Goal: Ask a question

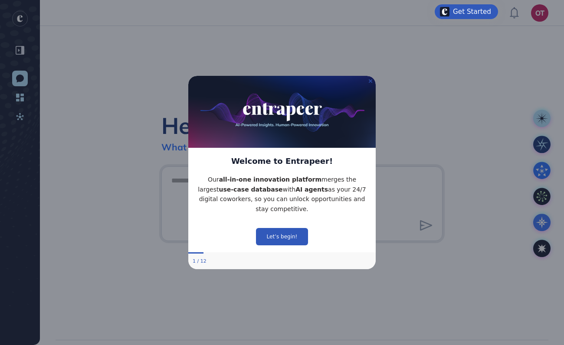
click at [371, 81] on icon "Close Preview" at bounding box center [370, 80] width 3 height 3
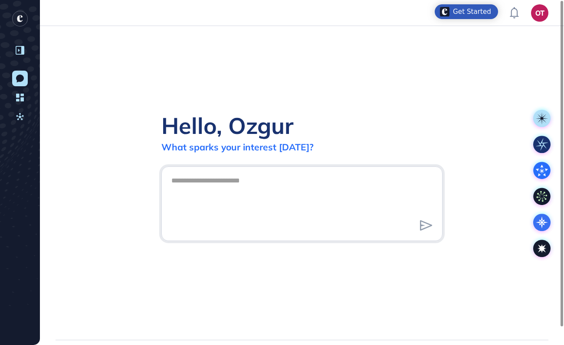
click at [16, 47] on icon at bounding box center [20, 50] width 9 height 9
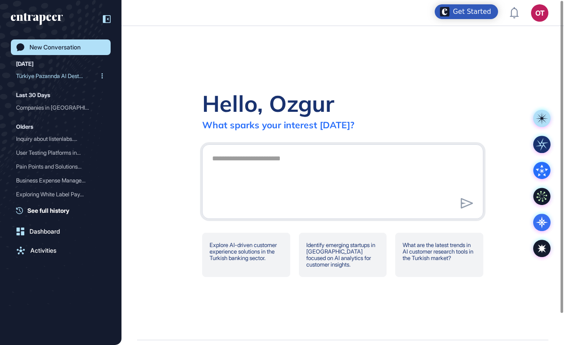
click at [69, 76] on div "Türkiye Pazarında AI Dest..." at bounding box center [57, 76] width 82 height 14
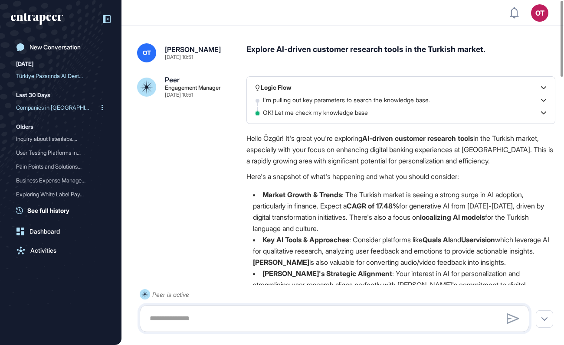
click at [58, 109] on div "Companies in Turkey Using..." at bounding box center [57, 108] width 82 height 14
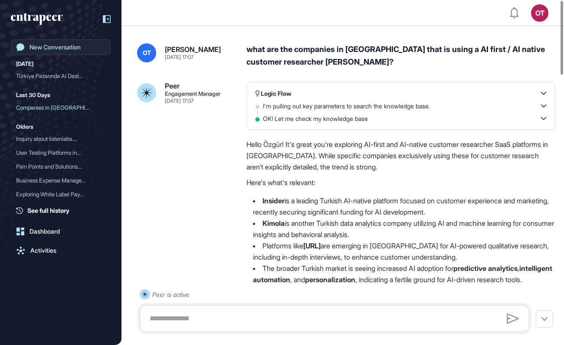
click at [75, 46] on div "New Conversation" at bounding box center [54, 47] width 51 height 7
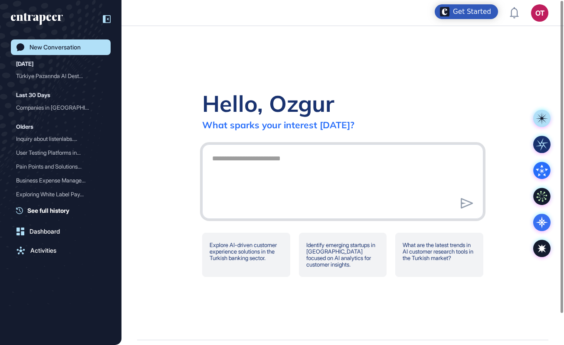
click at [241, 176] on textarea at bounding box center [342, 180] width 271 height 61
type textarea "**********"
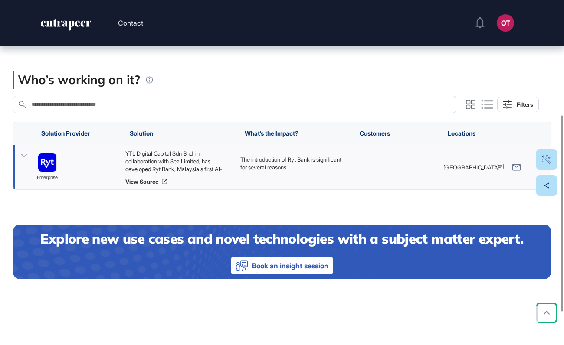
scroll to position [211, 0]
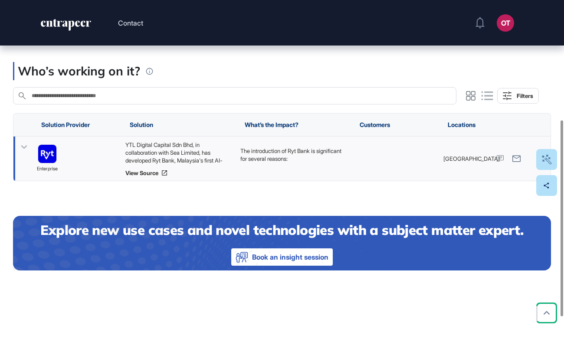
click at [24, 154] on icon at bounding box center [24, 147] width 13 height 13
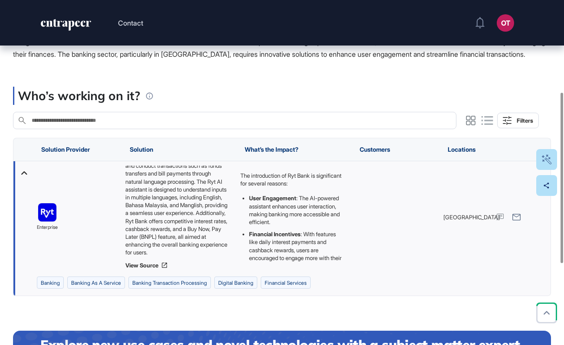
scroll to position [13, 0]
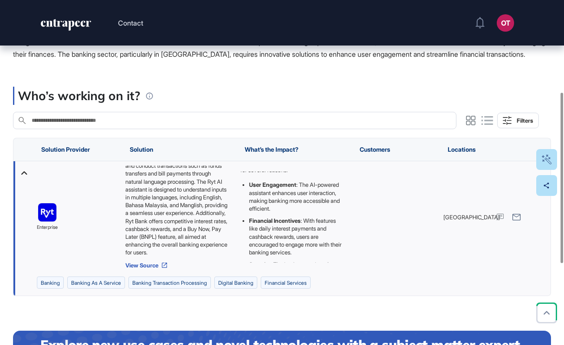
click at [137, 269] on link "View Source" at bounding box center [178, 265] width 106 height 7
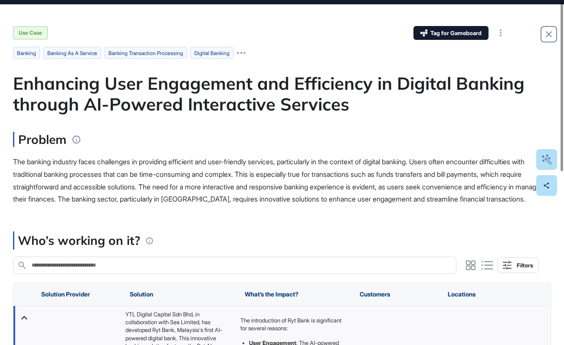
scroll to position [0, 0]
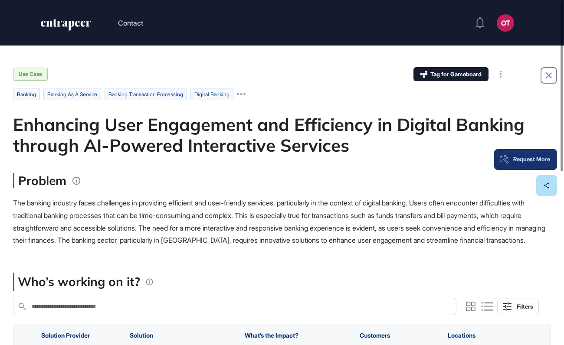
click at [545, 160] on div "Request More" at bounding box center [525, 159] width 49 height 7
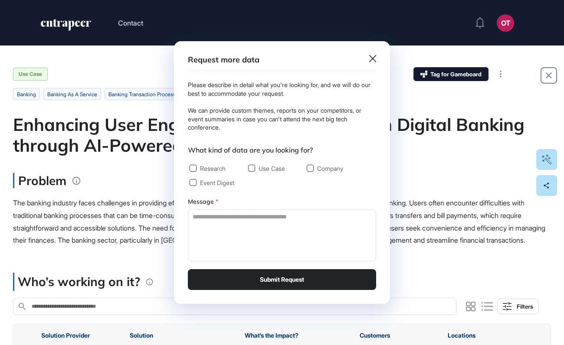
click at [371, 56] on icon at bounding box center [372, 58] width 7 height 7
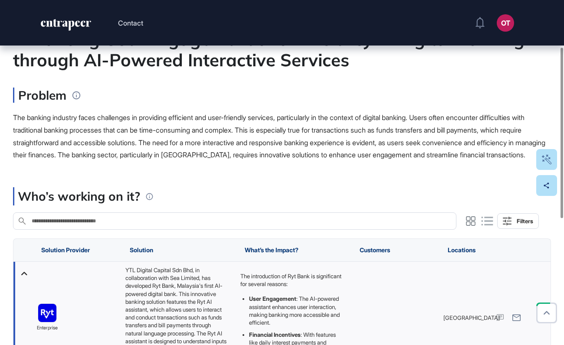
scroll to position [71, 0]
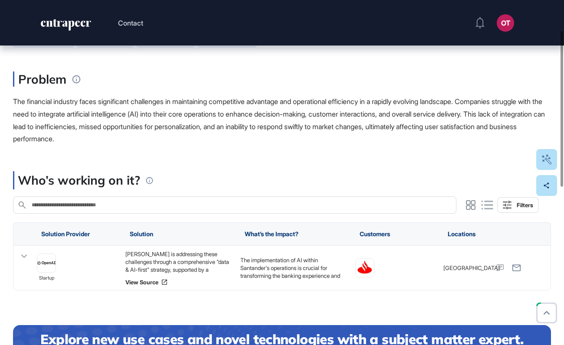
scroll to position [82, 0]
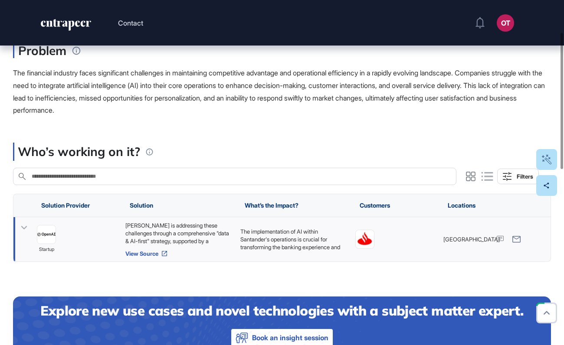
click at [143, 253] on link "View Source" at bounding box center [178, 253] width 106 height 7
click at [143, 254] on link "View Source" at bounding box center [178, 253] width 106 height 7
click at [22, 227] on icon at bounding box center [24, 227] width 6 height 3
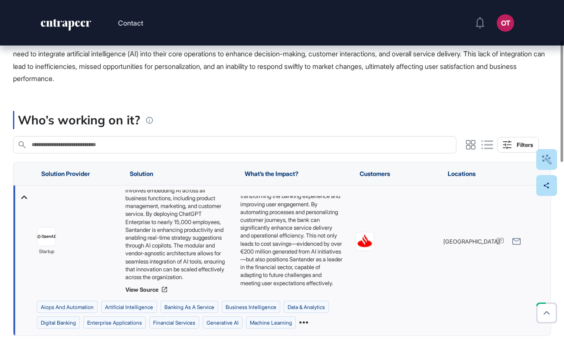
scroll to position [0, 0]
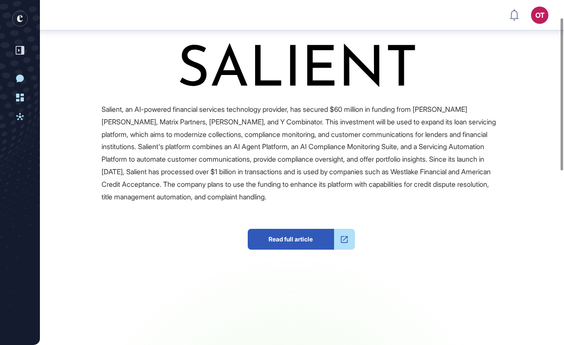
scroll to position [434, 0]
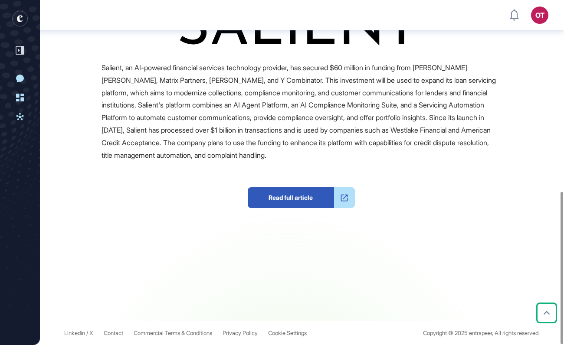
click at [280, 201] on span "Read full article" at bounding box center [291, 197] width 86 height 21
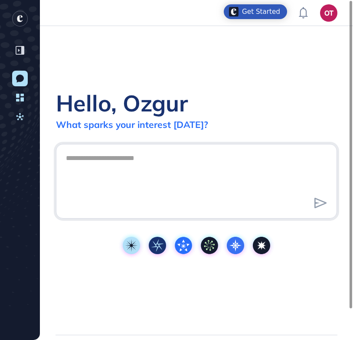
scroll to position [340, 353]
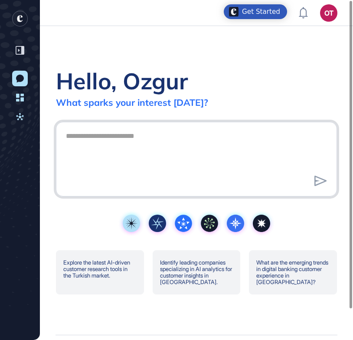
click at [208, 152] on textarea at bounding box center [196, 157] width 271 height 61
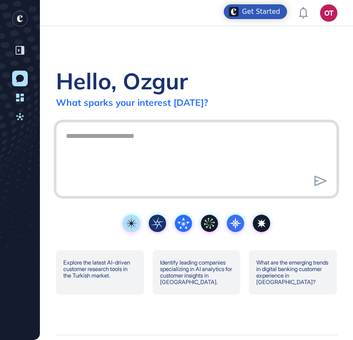
paste textarea "**********"
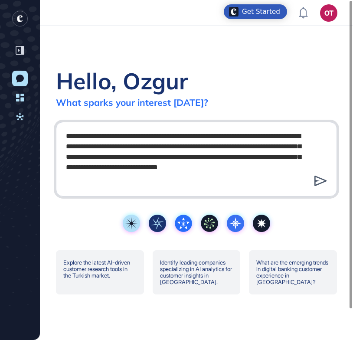
type textarea "**********"
click at [319, 182] on icon at bounding box center [320, 181] width 13 height 10
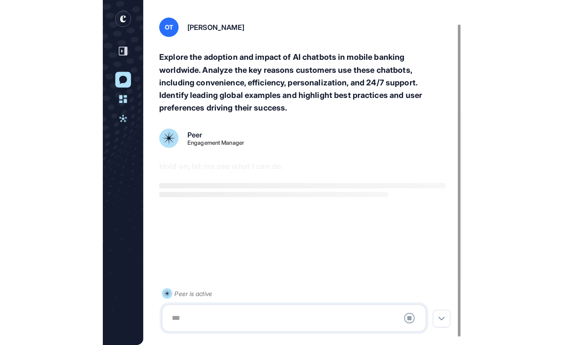
scroll to position [34, 0]
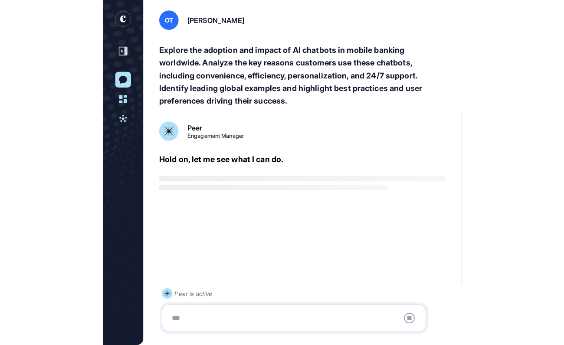
scroll to position [345, 564]
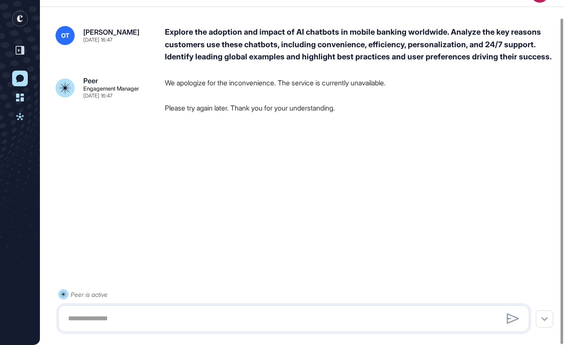
click at [283, 169] on div at bounding box center [302, 151] width 493 height 35
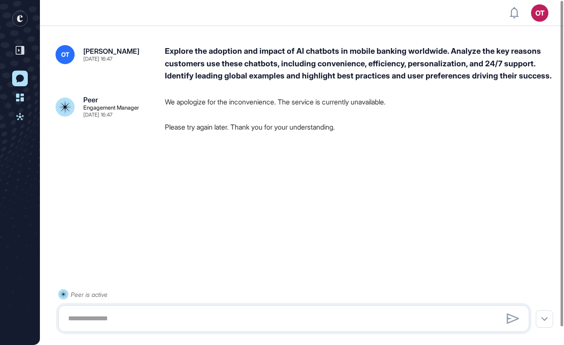
click at [377, 202] on div "OT [PERSON_NAME] [DATE] 16:47 Explore the adoption and impact of AI chatbots in…" at bounding box center [302, 183] width 524 height 310
click at [91, 295] on div "Peer is active" at bounding box center [89, 294] width 37 height 11
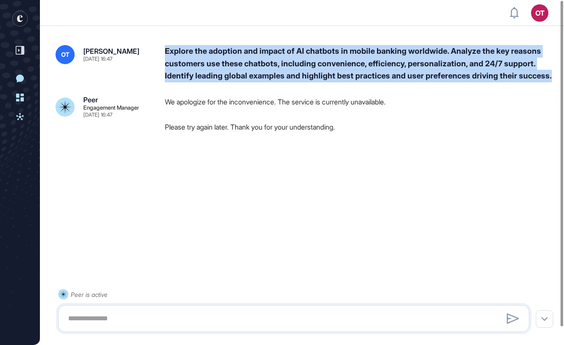
drag, startPoint x: 222, startPoint y: 95, endPoint x: 165, endPoint y: 47, distance: 75.1
click at [165, 47] on div "OT Ozgur Taylan Aug 26, 2025 16:47 Explore the adoption and impact of AI chatbo…" at bounding box center [302, 183] width 524 height 310
copy div "Explore the adoption and impact of AI chatbots in mobile banking worldwide. Ana…"
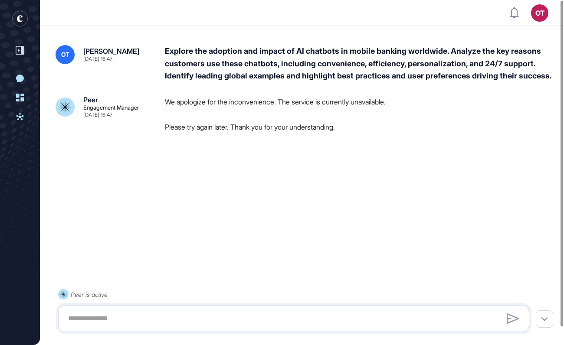
click at [155, 219] on div "OT Ozgur Taylan Aug 26, 2025 16:47 Explore the adoption and impact of AI chatbo…" at bounding box center [302, 183] width 524 height 310
click at [24, 49] on icon at bounding box center [20, 50] width 9 height 9
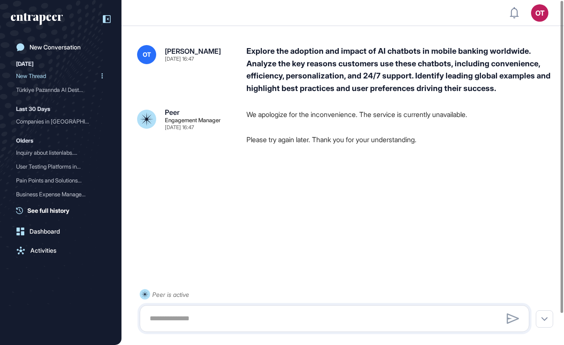
click at [100, 77] on div at bounding box center [101, 76] width 7 height 14
click at [86, 106] on div "Remove" at bounding box center [80, 104] width 38 height 13
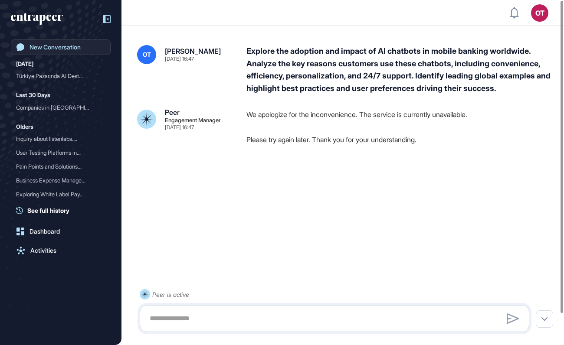
click at [60, 46] on div "New Conversation" at bounding box center [54, 47] width 51 height 7
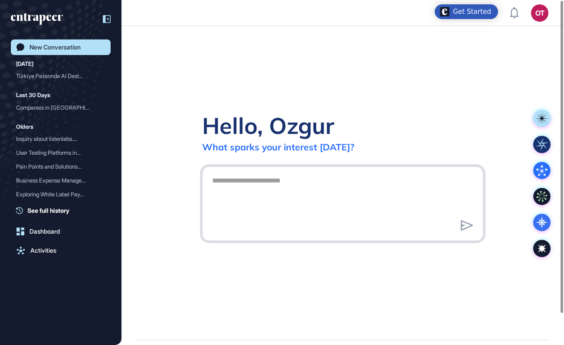
click at [311, 195] on textarea at bounding box center [342, 202] width 271 height 61
paste textarea "**********"
type textarea "**********"
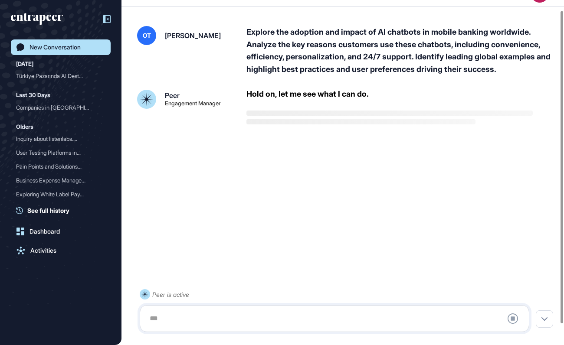
scroll to position [34, 0]
click at [108, 20] on icon at bounding box center [107, 19] width 8 height 8
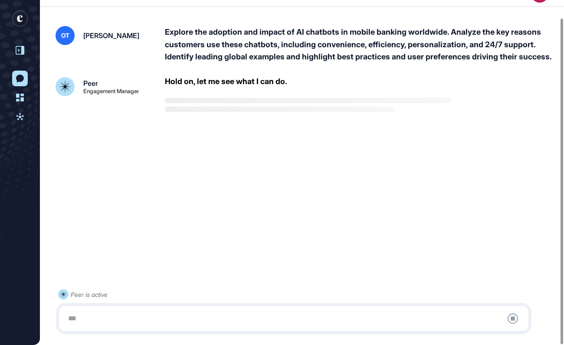
scroll to position [19, 0]
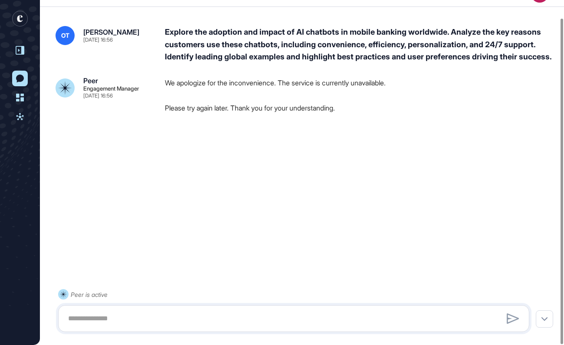
click at [180, 114] on p "Please try again later. Thank you for your understanding." at bounding box center [360, 107] width 390 height 11
click at [253, 184] on div "OT Ozgur Taylan Aug 26, 2025 16:56 Explore the adoption and impact of AI chatbo…" at bounding box center [302, 164] width 524 height 310
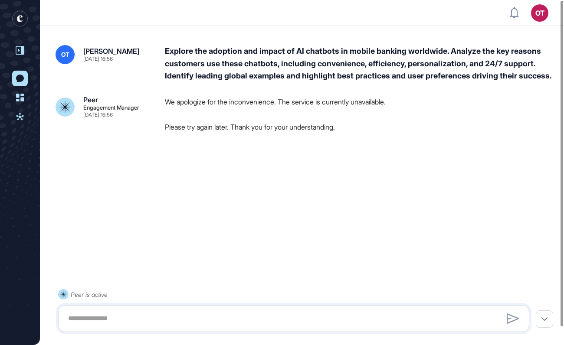
click at [19, 49] on icon at bounding box center [19, 50] width 2 height 3
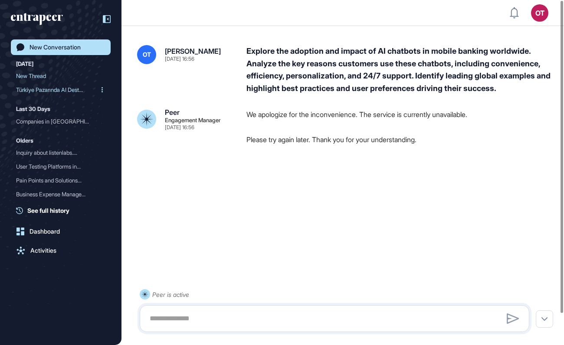
click at [46, 90] on div "Türkiye Pazarında AI Dest..." at bounding box center [57, 90] width 82 height 14
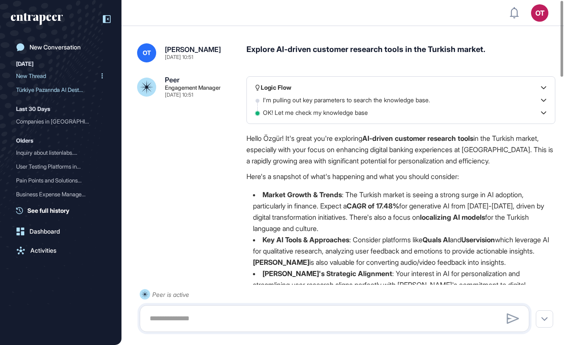
click at [49, 75] on div "New Thread" at bounding box center [57, 76] width 82 height 14
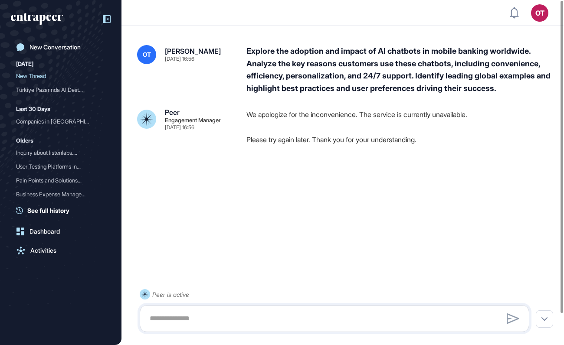
click at [280, 140] on p "Please try again later. Thank you for your understanding." at bounding box center [400, 139] width 309 height 11
click at [193, 310] on textarea at bounding box center [334, 318] width 380 height 17
click at [98, 74] on div at bounding box center [101, 76] width 7 height 14
click at [89, 95] on div "Edit" at bounding box center [80, 91] width 38 height 13
click at [278, 171] on div at bounding box center [342, 183] width 411 height 35
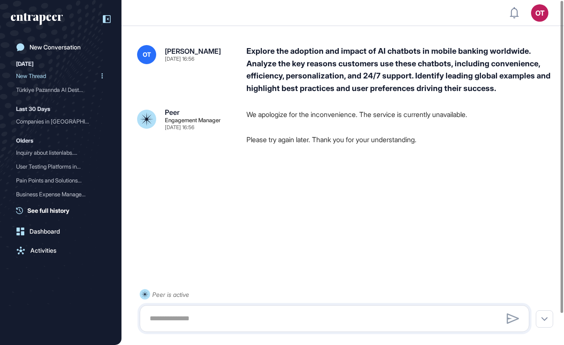
click at [231, 100] on div "OT Ozgur Taylan Aug 26, 2025 16:56 Explore the adoption and impact of AI chatbo…" at bounding box center [342, 183] width 442 height 310
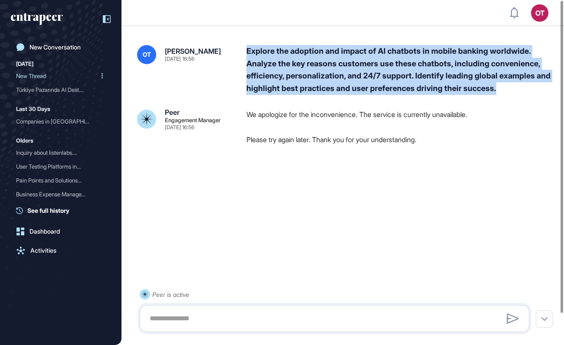
drag, startPoint x: 529, startPoint y: 90, endPoint x: 251, endPoint y: 44, distance: 281.7
click at [251, 44] on div "OT Ozgur Taylan Aug 26, 2025 16:56 Explore the adoption and impact of AI chatbo…" at bounding box center [342, 183] width 442 height 310
copy div "Explore the adoption and impact of AI chatbots in mobile banking worldwide. Ana…"
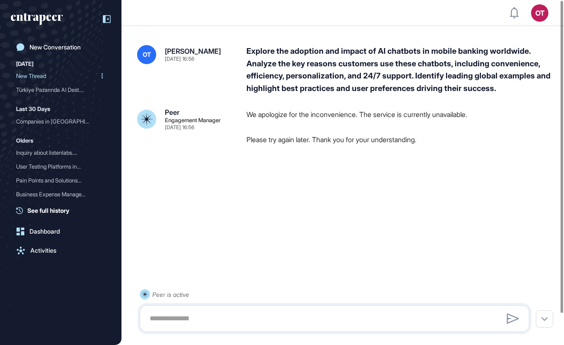
click at [98, 73] on div at bounding box center [101, 76] width 7 height 14
click at [101, 75] on icon at bounding box center [101, 75] width 1 height 5
click at [86, 107] on div "Remove" at bounding box center [80, 104] width 38 height 13
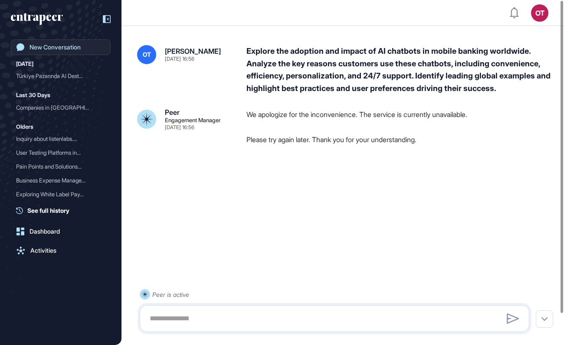
click at [67, 47] on div "New Conversation" at bounding box center [54, 47] width 51 height 7
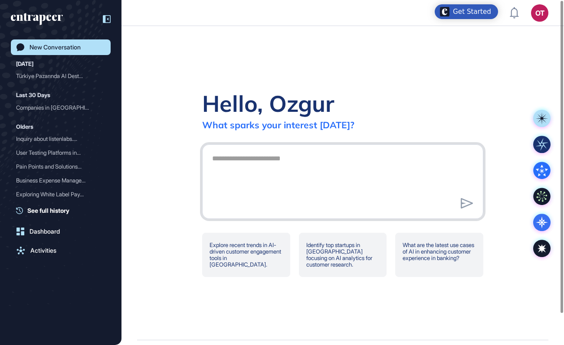
click at [282, 181] on textarea at bounding box center [342, 180] width 271 height 61
click at [461, 14] on div "Get Started" at bounding box center [472, 11] width 38 height 9
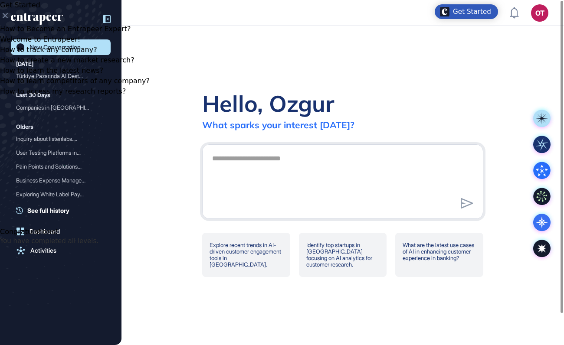
click at [10, 21] on icon "Close Checklist" at bounding box center [5, 15] width 10 height 10
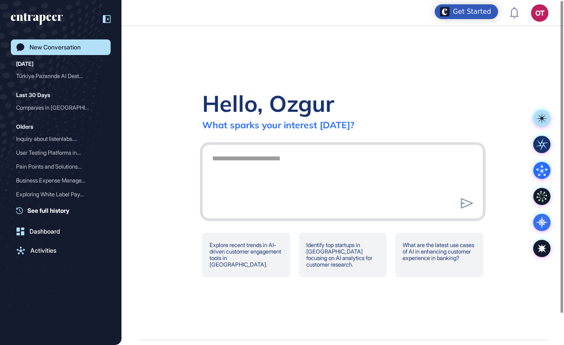
click at [281, 152] on textarea at bounding box center [342, 180] width 271 height 61
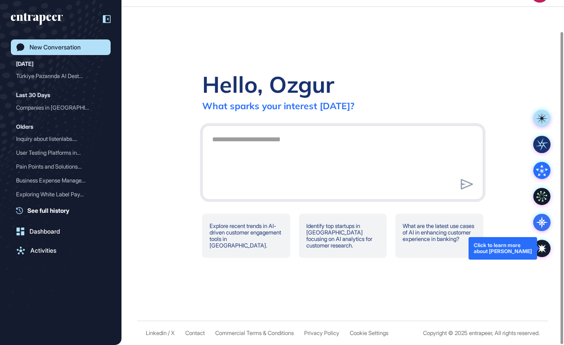
click at [543, 248] on icon at bounding box center [541, 248] width 7 height 7
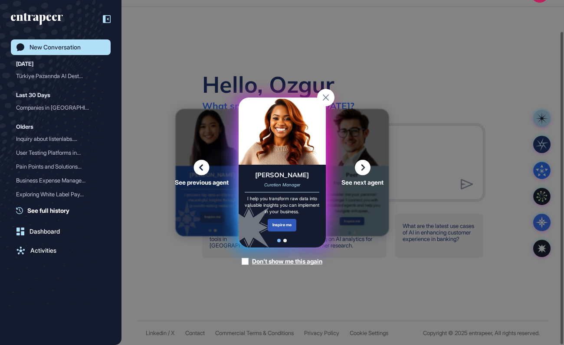
click at [203, 160] on icon at bounding box center [202, 168] width 16 height 16
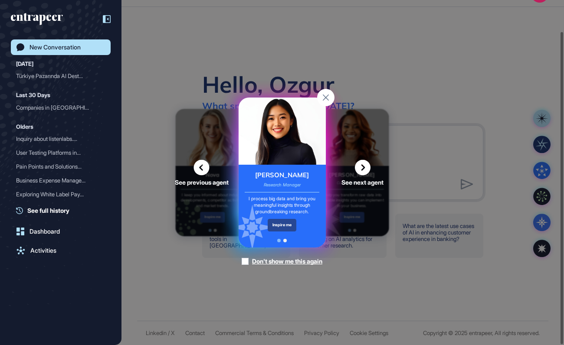
click at [284, 224] on div "Inspire me" at bounding box center [282, 225] width 29 height 13
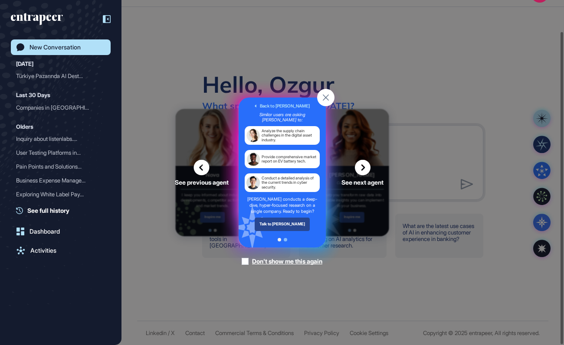
click at [286, 223] on div "Talk to Reese" at bounding box center [282, 224] width 56 height 13
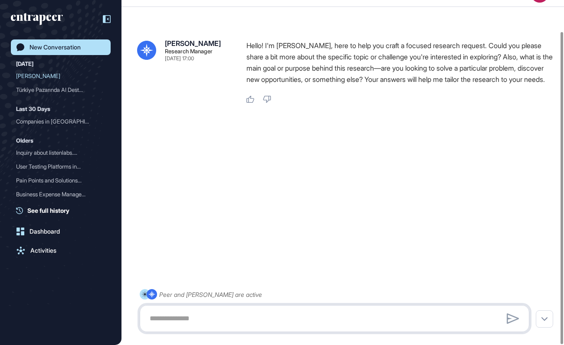
click at [209, 317] on textarea at bounding box center [334, 318] width 380 height 17
paste textarea "**********"
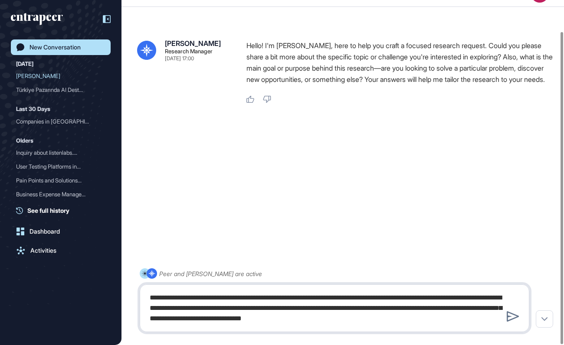
type textarea "**********"
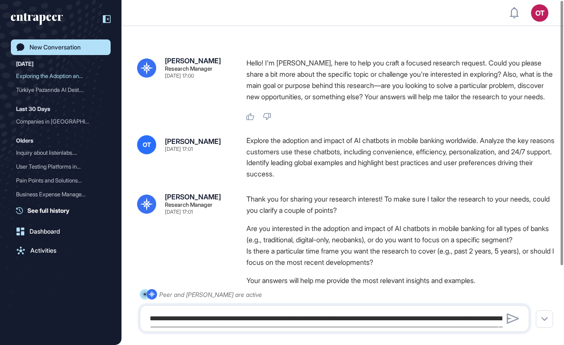
click at [75, 45] on div "New Conversation" at bounding box center [54, 47] width 51 height 7
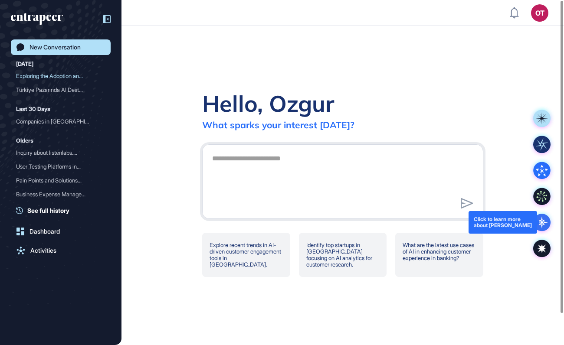
click at [544, 222] on icon at bounding box center [542, 222] width 12 height 12
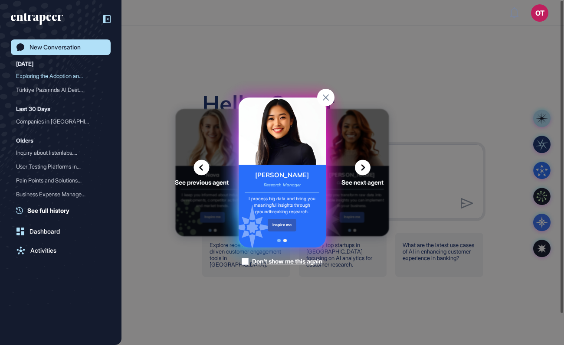
click at [203, 163] on icon at bounding box center [202, 168] width 16 height 16
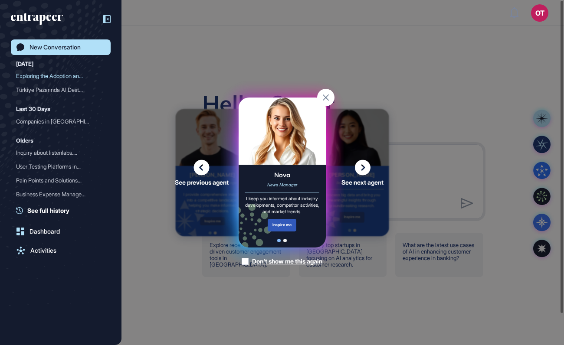
click at [203, 163] on icon at bounding box center [202, 168] width 16 height 16
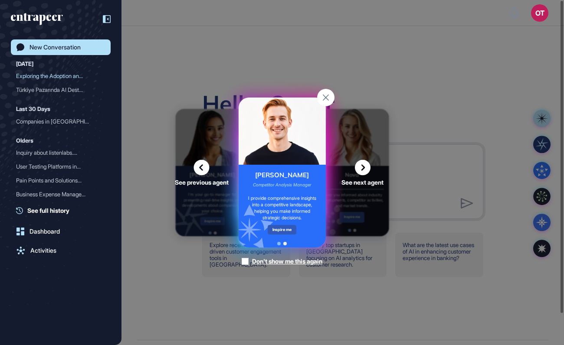
click at [203, 163] on icon at bounding box center [202, 168] width 16 height 16
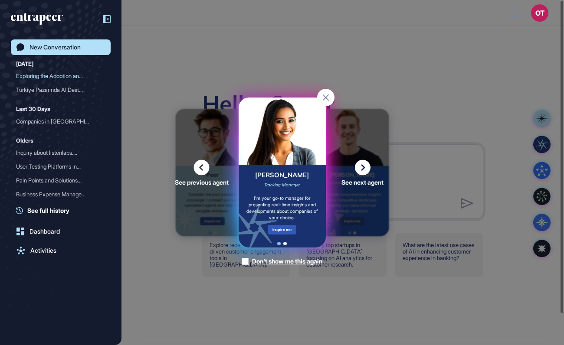
click at [203, 163] on icon at bounding box center [202, 168] width 16 height 16
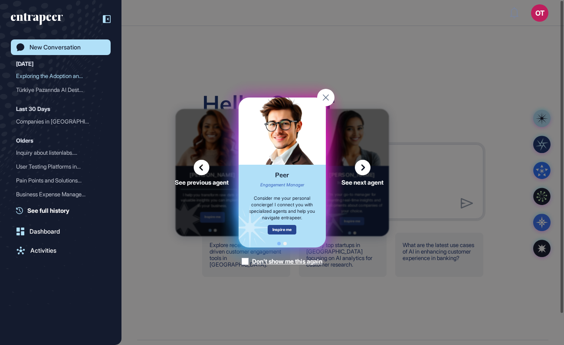
click at [283, 228] on div "Inspire me" at bounding box center [282, 230] width 29 height 10
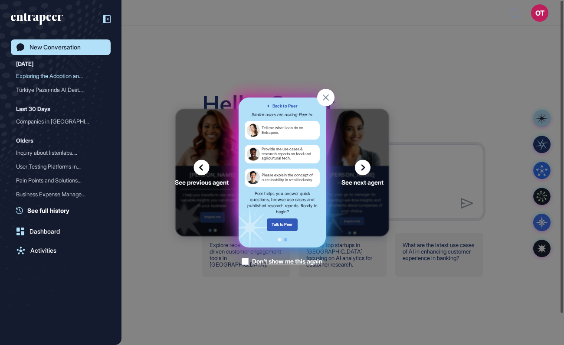
click at [203, 166] on icon at bounding box center [202, 168] width 16 height 16
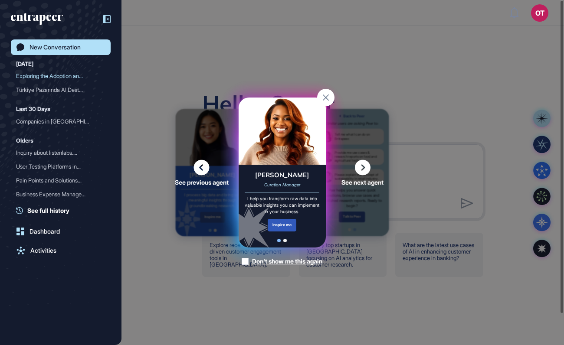
click at [206, 165] on icon at bounding box center [202, 168] width 16 height 16
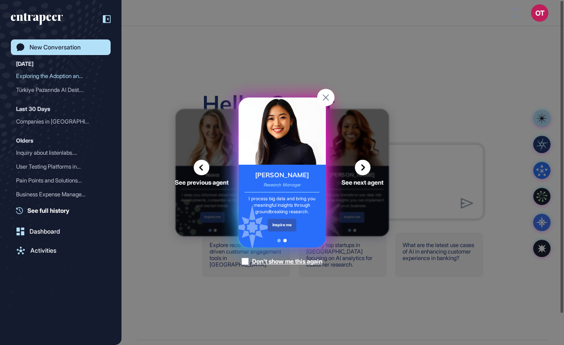
click at [179, 67] on div "See previous agent See next agent Peer Engagement Manager Consider me your pers…" at bounding box center [282, 172] width 564 height 345
click at [50, 72] on div "Exploring the Adoption an..." at bounding box center [57, 76] width 82 height 14
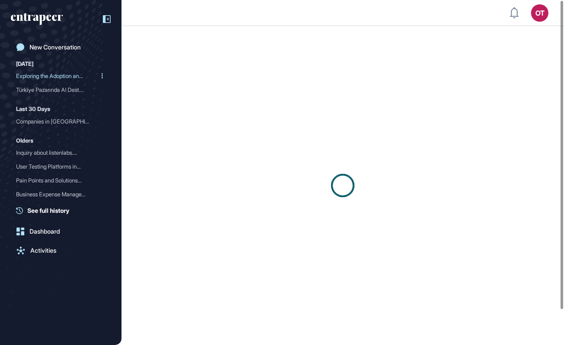
click at [67, 75] on div "Exploring the Adoption an..." at bounding box center [57, 76] width 82 height 14
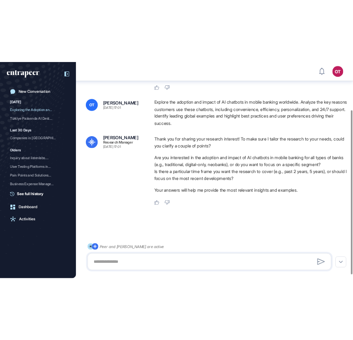
scroll to position [107, 0]
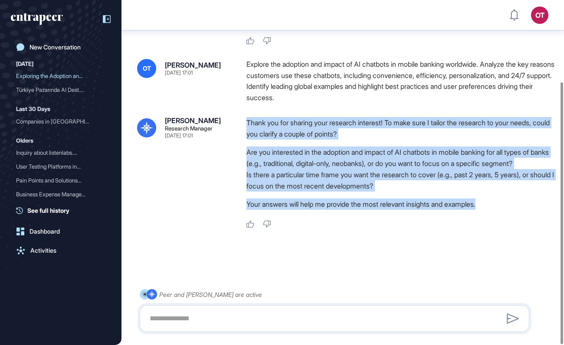
drag, startPoint x: 505, startPoint y: 193, endPoint x: 244, endPoint y: 108, distance: 274.4
click at [244, 117] on div "Reese Research Manager Aug 26, 2025 17:01 Thank you for sharing your research i…" at bounding box center [342, 172] width 411 height 111
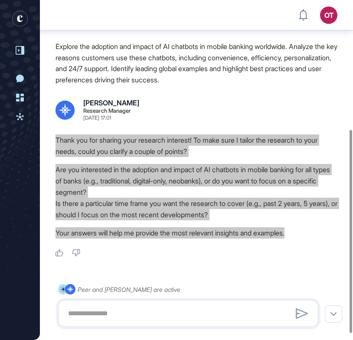
scroll to position [227, 0]
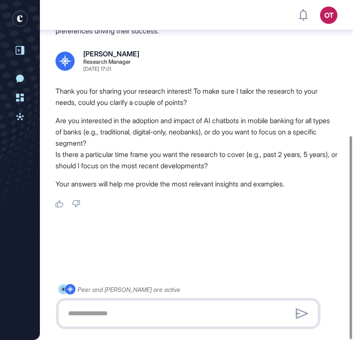
click at [224, 310] on textarea at bounding box center [188, 313] width 251 height 17
paste textarea "**********"
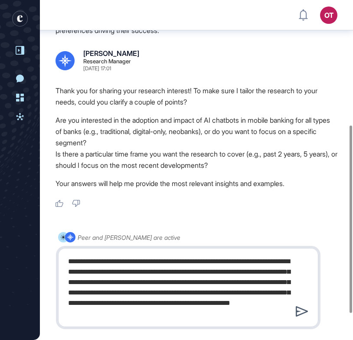
type textarea "**********"
click at [297, 307] on icon at bounding box center [302, 311] width 12 height 10
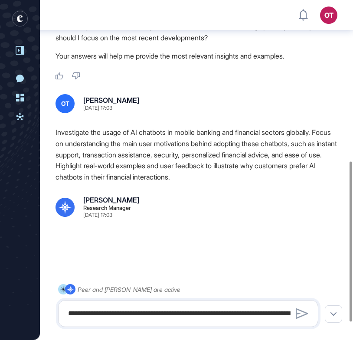
scroll to position [339, 0]
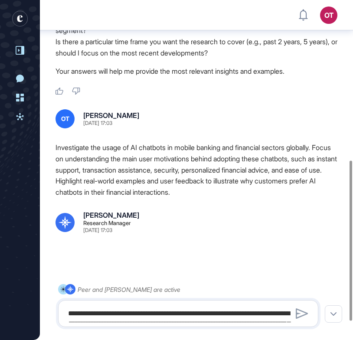
click at [203, 235] on div "Reese Research Manager Aug 26, 2025 17:03" at bounding box center [197, 229] width 282 height 35
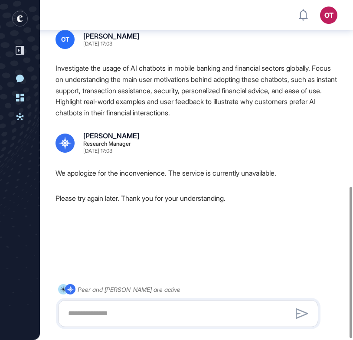
scroll to position [421, 0]
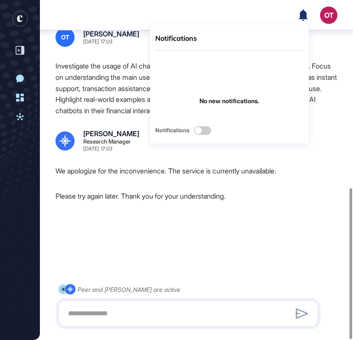
click at [302, 14] on icon at bounding box center [303, 14] width 9 height 11
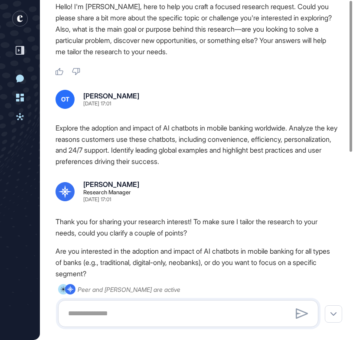
scroll to position [0, 0]
